Goal: Book appointment/travel/reservation

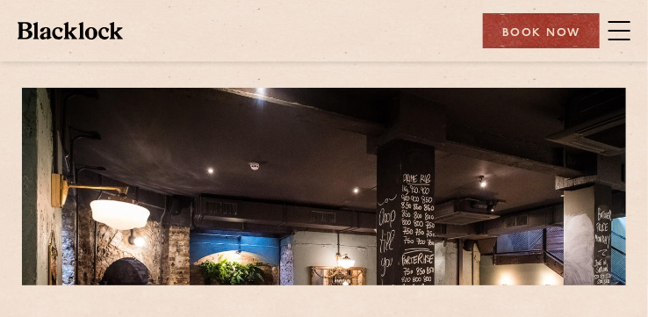
click at [617, 30] on span at bounding box center [619, 31] width 22 height 2
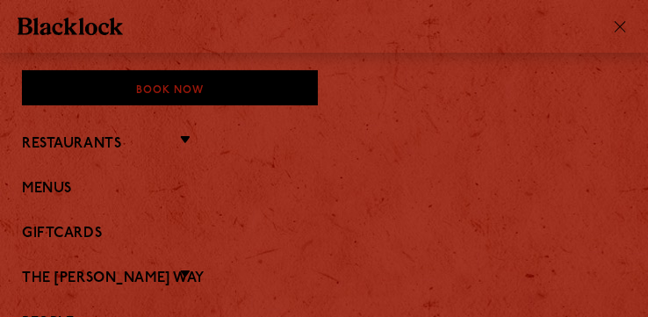
click at [617, 30] on div at bounding box center [617, 26] width 26 height 14
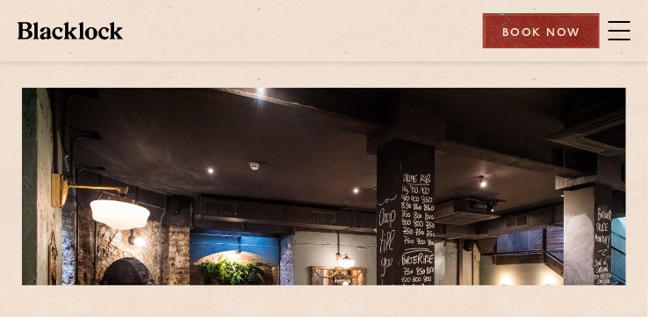
click at [560, 31] on div "Book Now" at bounding box center [541, 30] width 117 height 35
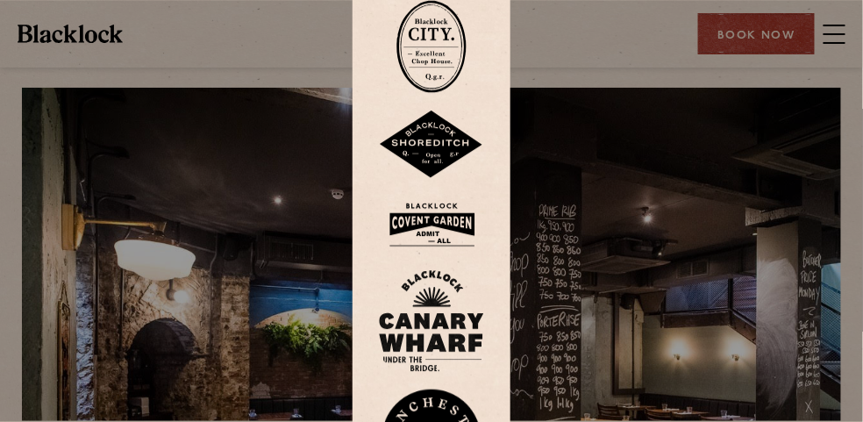
click at [440, 48] on img at bounding box center [432, 46] width 70 height 93
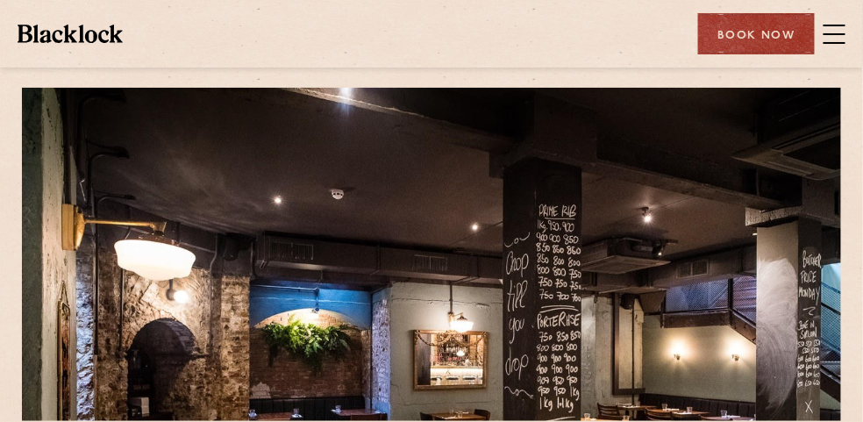
click at [0, 0] on link "Menus" at bounding box center [0, 0] width 0 height 0
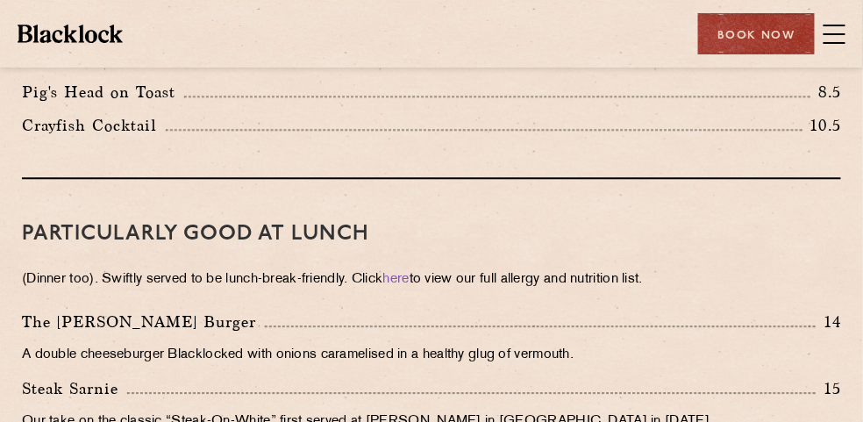
scroll to position [584, 0]
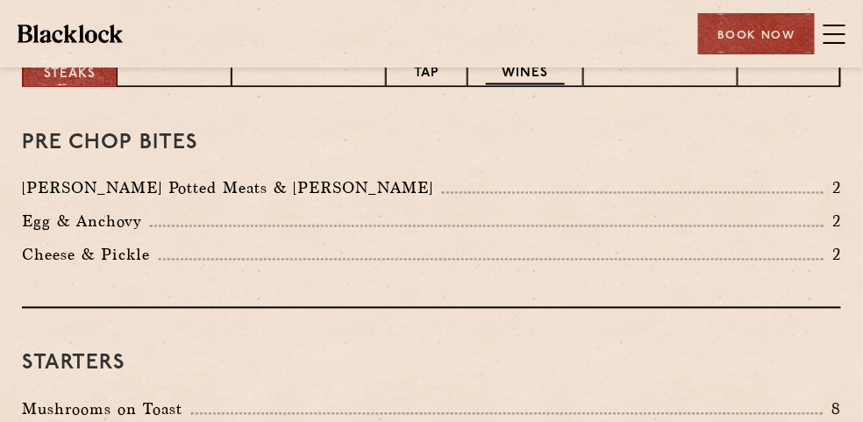
click at [542, 86] on p "Our favourite wines" at bounding box center [525, 55] width 79 height 61
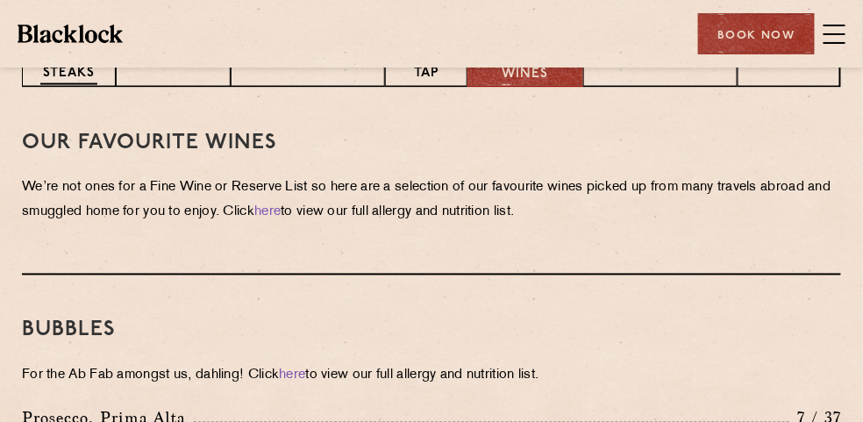
click at [70, 86] on p "Chops & Steaks" at bounding box center [68, 55] width 57 height 61
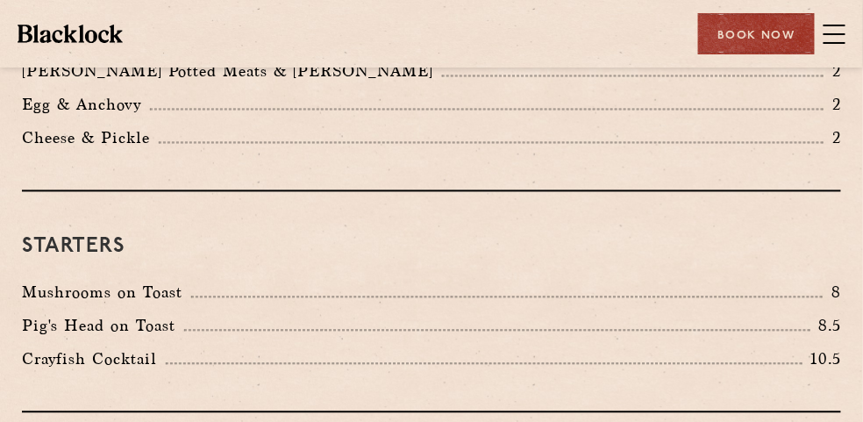
scroll to position [0, 0]
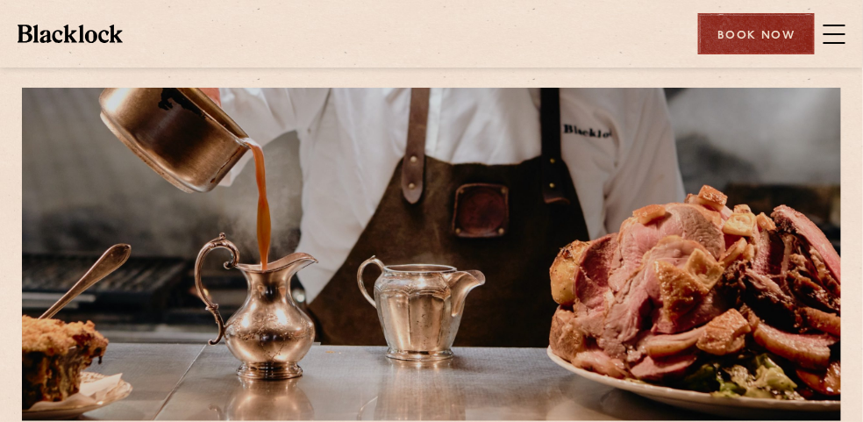
click at [763, 39] on div "Book Now" at bounding box center [756, 33] width 117 height 41
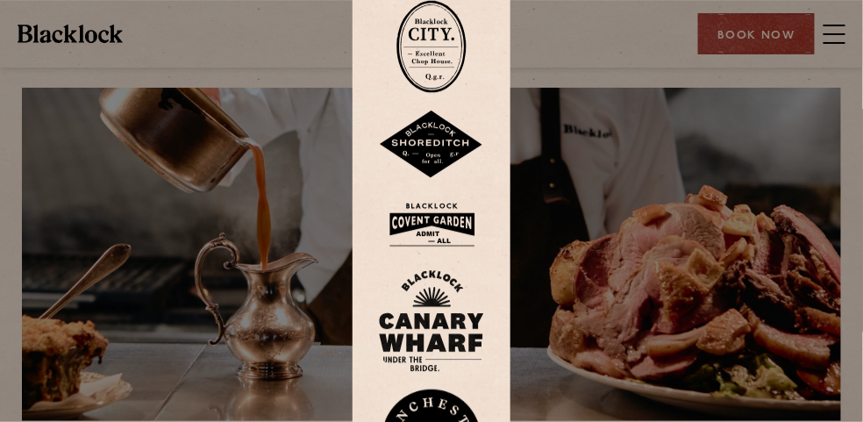
click at [437, 39] on img at bounding box center [432, 46] width 70 height 93
